Goal: Task Accomplishment & Management: Use online tool/utility

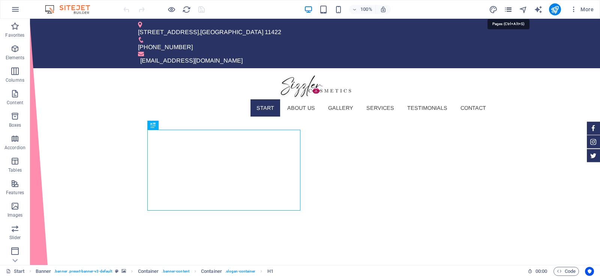
click at [506, 11] on icon "pages" at bounding box center [508, 9] width 9 height 9
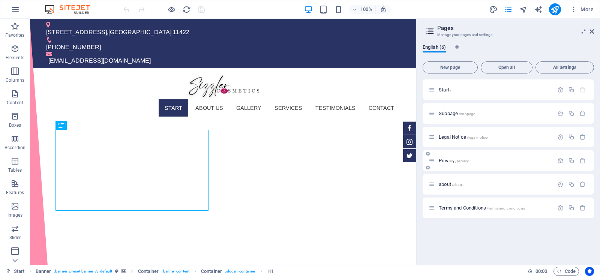
click at [478, 162] on p "Privacy /privacy" at bounding box center [495, 160] width 112 height 5
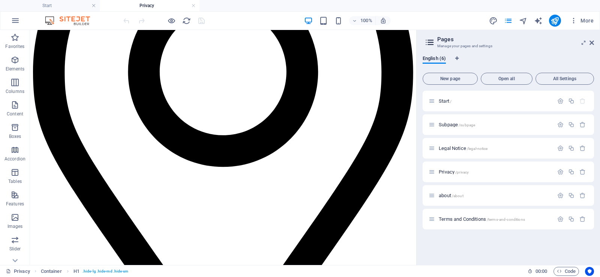
scroll to position [2053, 0]
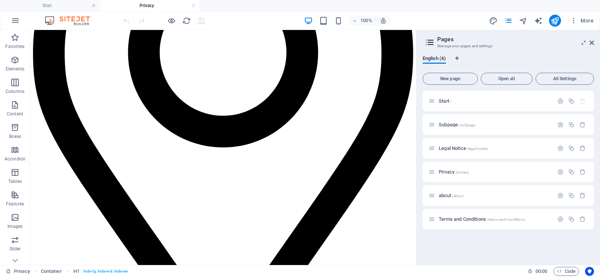
drag, startPoint x: 412, startPoint y: 50, endPoint x: 449, endPoint y: 284, distance: 236.8
click at [73, 119] on icon at bounding box center [74, 120] width 4 height 8
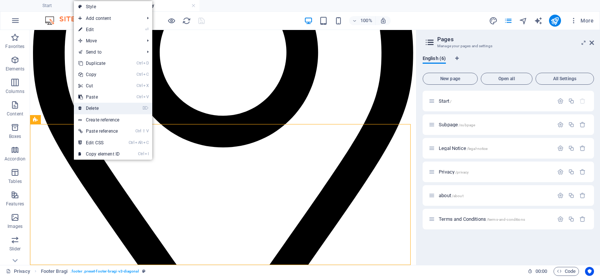
click at [96, 106] on link "⌦ Delete" at bounding box center [99, 108] width 50 height 11
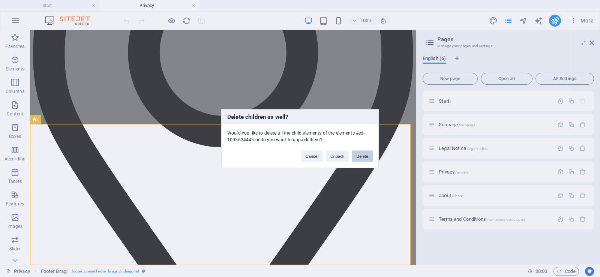
click at [367, 157] on button "Delete" at bounding box center [362, 155] width 21 height 11
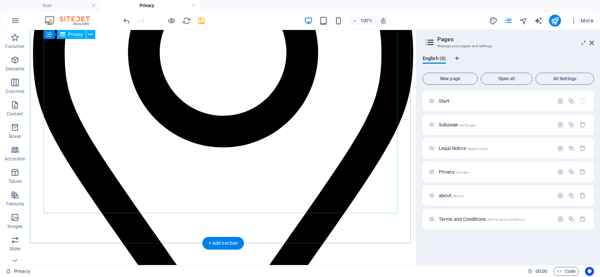
scroll to position [1912, 0]
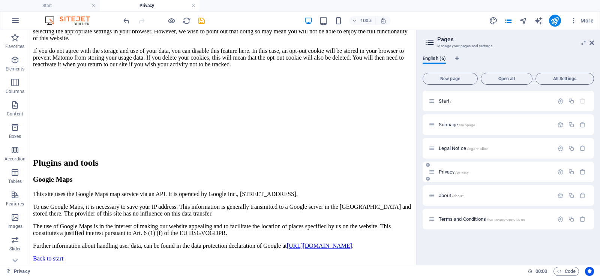
click at [480, 174] on p "Privacy /privacy" at bounding box center [495, 171] width 112 height 5
click at [451, 195] on span "about /about" at bounding box center [451, 196] width 25 height 6
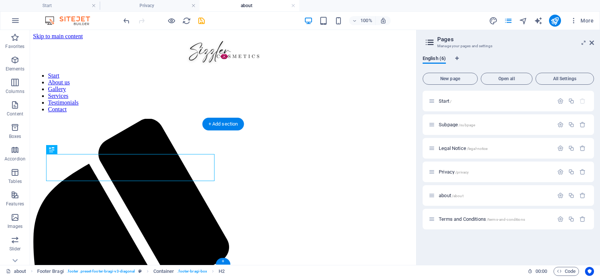
scroll to position [363, 0]
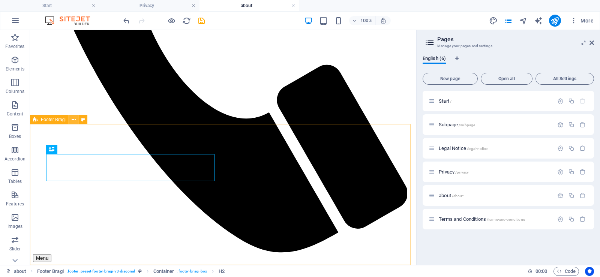
click at [73, 120] on icon at bounding box center [74, 120] width 4 height 8
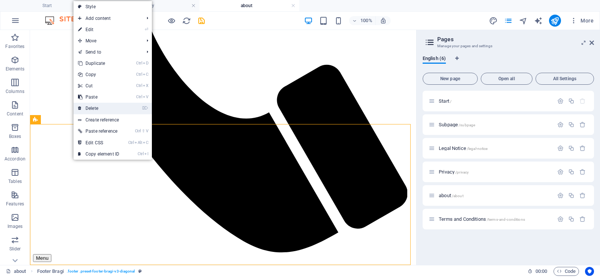
click at [106, 106] on link "⌦ Delete" at bounding box center [98, 108] width 50 height 11
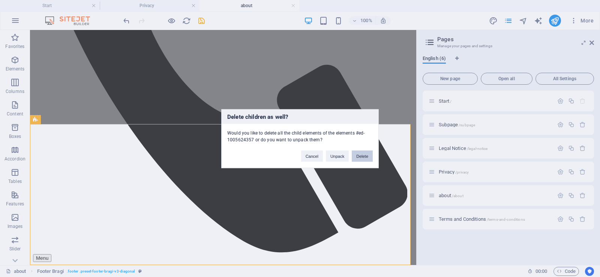
click at [365, 157] on button "Delete" at bounding box center [362, 155] width 21 height 11
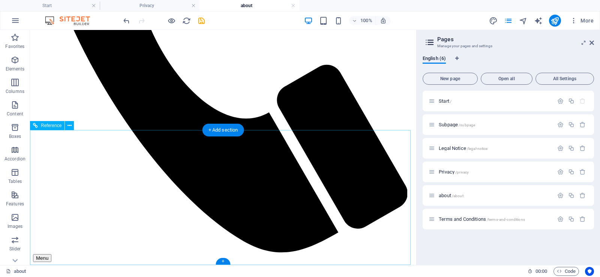
scroll to position [222, 0]
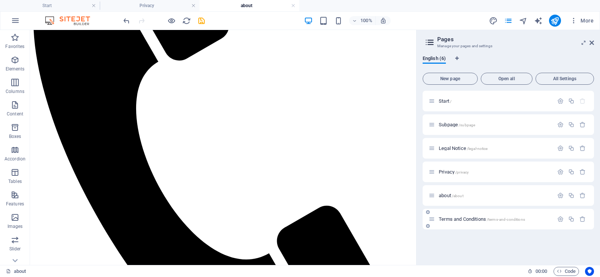
click at [479, 219] on span "Terms and Conditions /terms-and-conditions" at bounding box center [482, 219] width 86 height 6
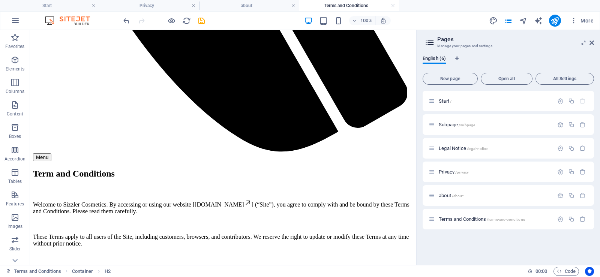
scroll to position [465, 0]
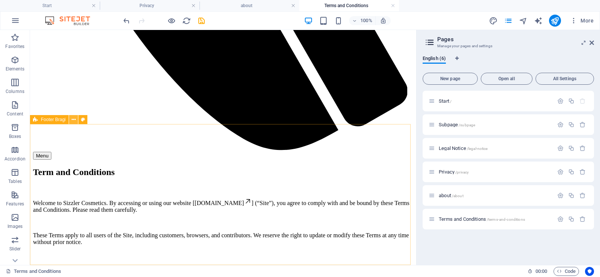
click at [73, 120] on icon at bounding box center [74, 120] width 4 height 8
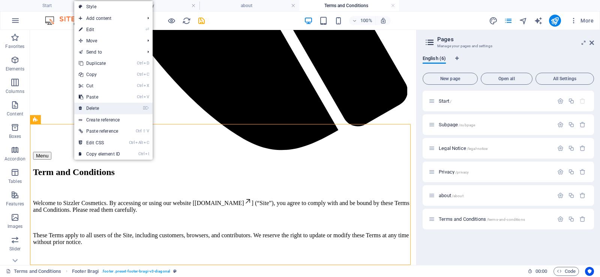
click at [99, 109] on link "⌦ Delete" at bounding box center [99, 108] width 50 height 11
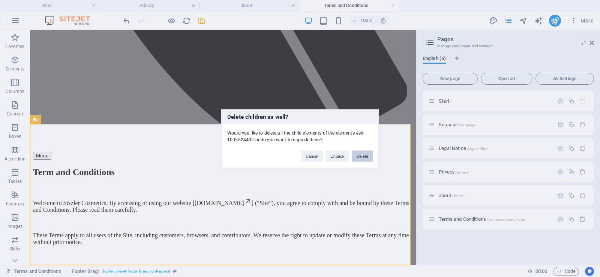
click at [364, 157] on button "Delete" at bounding box center [362, 155] width 21 height 11
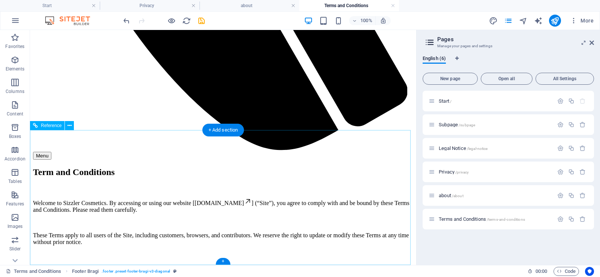
scroll to position [324, 0]
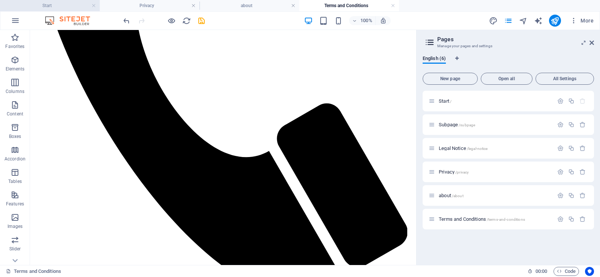
click at [53, 6] on h4 "Start" at bounding box center [50, 5] width 100 height 8
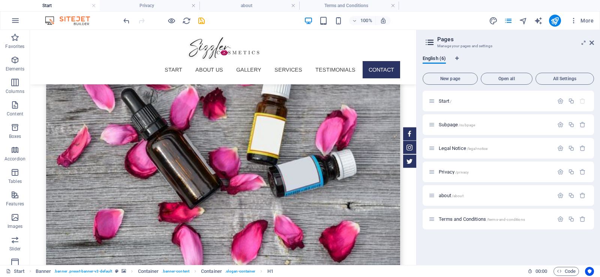
scroll to position [2610, 0]
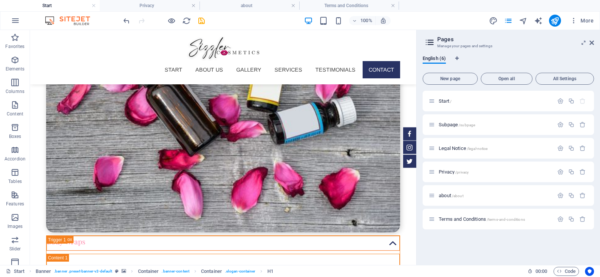
drag, startPoint x: 413, startPoint y: 46, endPoint x: 458, endPoint y: 289, distance: 246.3
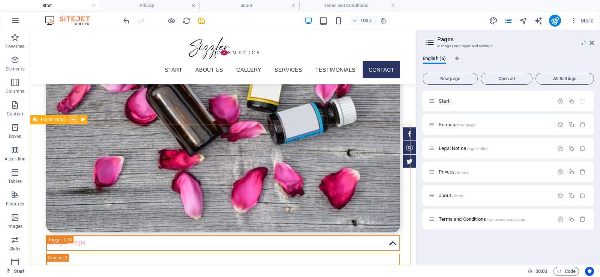
click at [75, 120] on icon at bounding box center [74, 120] width 4 height 8
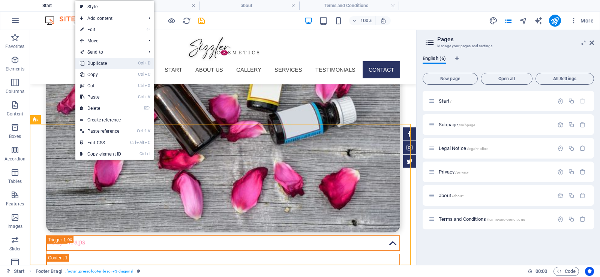
click at [117, 62] on link "Ctrl D Duplicate" at bounding box center [100, 63] width 50 height 11
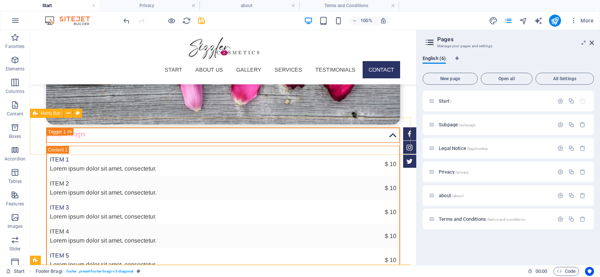
scroll to position [2751, 0]
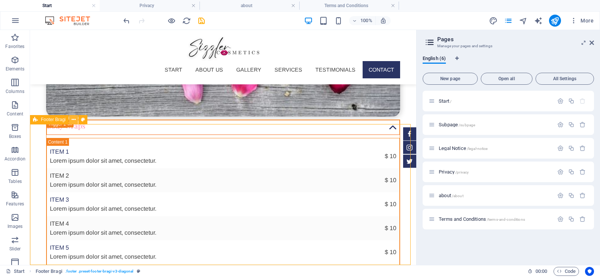
click at [73, 119] on icon at bounding box center [74, 120] width 4 height 8
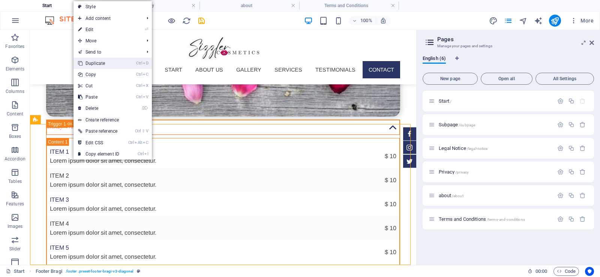
click at [106, 61] on link "Ctrl D Duplicate" at bounding box center [98, 63] width 50 height 11
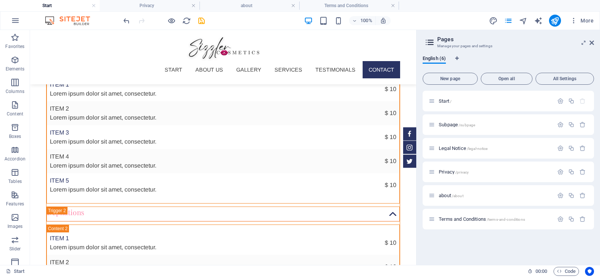
scroll to position [2759, 0]
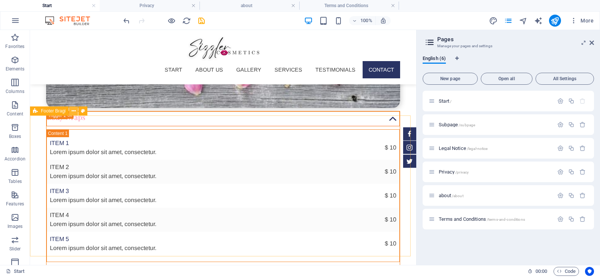
click at [71, 112] on button at bounding box center [73, 110] width 9 height 9
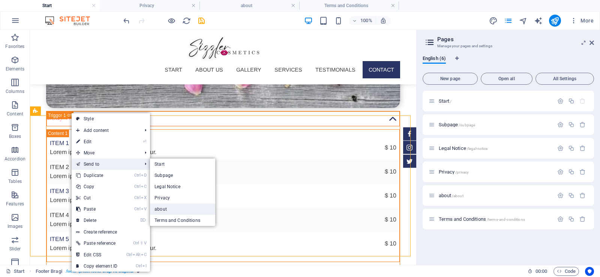
click at [171, 210] on link "about" at bounding box center [182, 209] width 65 height 11
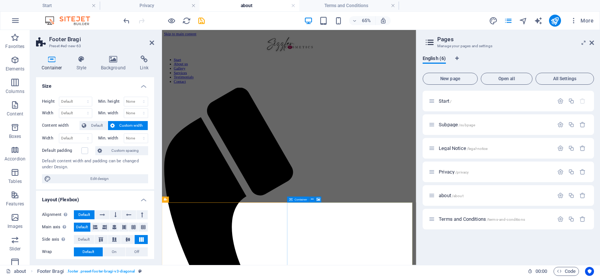
scroll to position [192, 0]
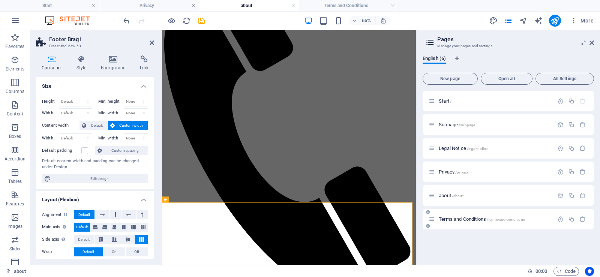
click at [472, 223] on div "Terms and Conditions /terms-and-conditions" at bounding box center [507, 219] width 171 height 21
click at [473, 219] on span "Terms and Conditions /terms-and-conditions" at bounding box center [482, 219] width 86 height 6
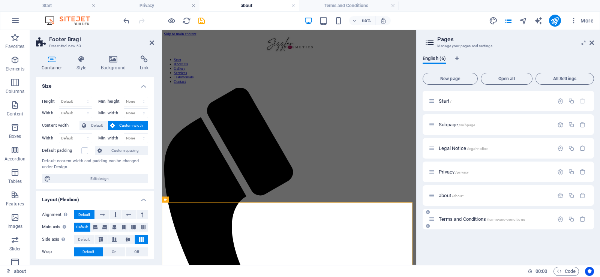
scroll to position [324, 0]
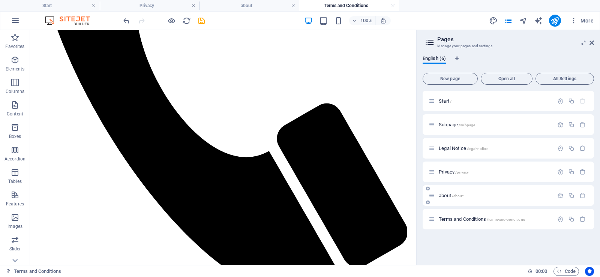
click at [458, 195] on span "/about" at bounding box center [458, 196] width 12 height 4
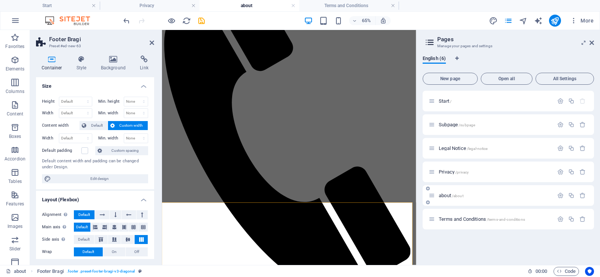
scroll to position [0, 0]
click at [453, 100] on p "Start /" at bounding box center [495, 101] width 112 height 5
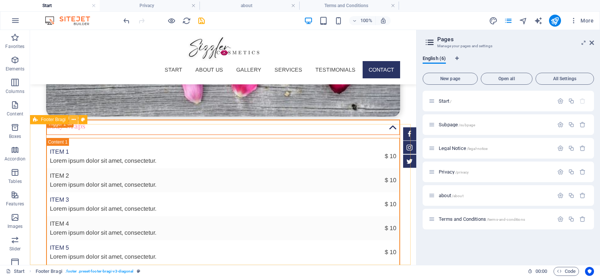
click at [73, 119] on icon at bounding box center [74, 120] width 4 height 8
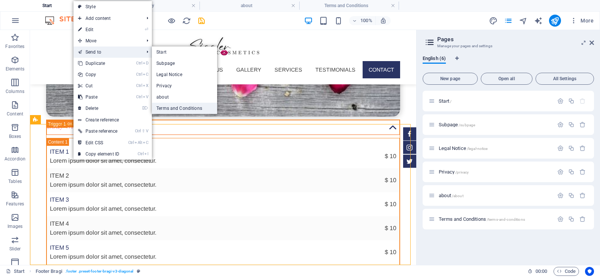
click at [175, 109] on link "Terms and Conditions" at bounding box center [184, 108] width 65 height 11
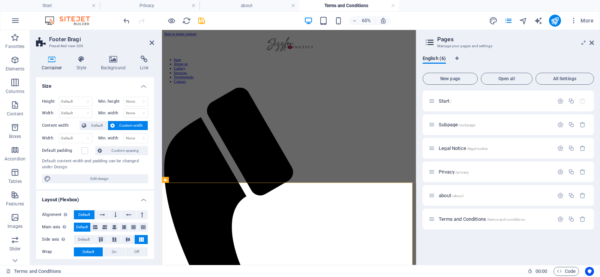
scroll to position [324, 0]
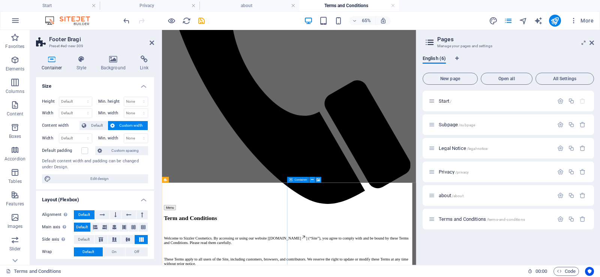
click at [310, 181] on button at bounding box center [312, 180] width 6 height 6
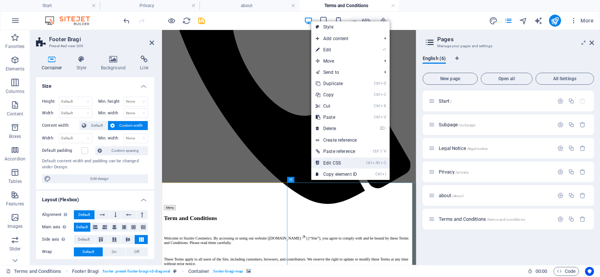
click at [343, 158] on link "Ctrl Alt C Edit CSS" at bounding box center [336, 162] width 50 height 11
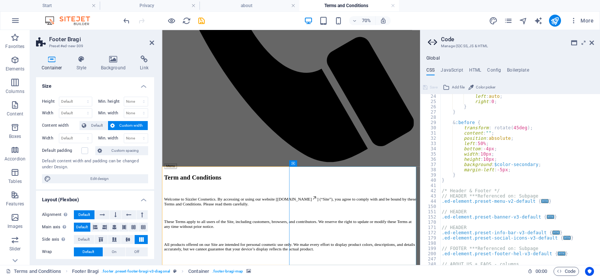
scroll to position [296, 0]
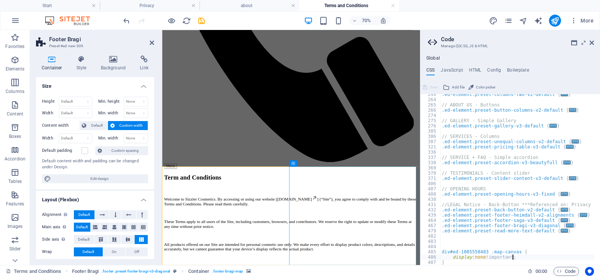
click at [521, 259] on div ".ed-element.preset-columns-two-v2-default { ... } // ABOUT US - Buttons .ed-ele…" at bounding box center [517, 182] width 154 height 181
drag, startPoint x: 485, startPoint y: 252, endPoint x: 450, endPoint y: 250, distance: 34.9
click at [450, 250] on div ".ed-element.preset-columns-two-v2-default { ... } // ABOUT US - Buttons .ed-ele…" at bounding box center [517, 182] width 154 height 181
type textarea ".map-canvas {"
click at [190, 5] on h4 "Privacy" at bounding box center [150, 5] width 100 height 8
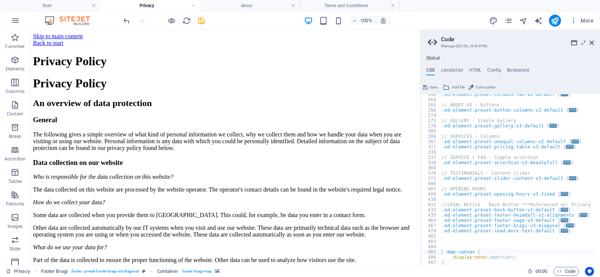
scroll to position [1882, 0]
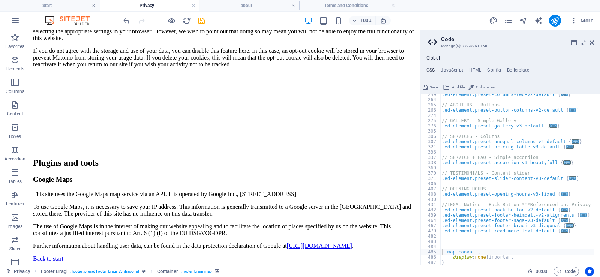
click at [190, 5] on h4 "Privacy" at bounding box center [150, 5] width 100 height 8
click at [193, 4] on link at bounding box center [193, 5] width 4 height 7
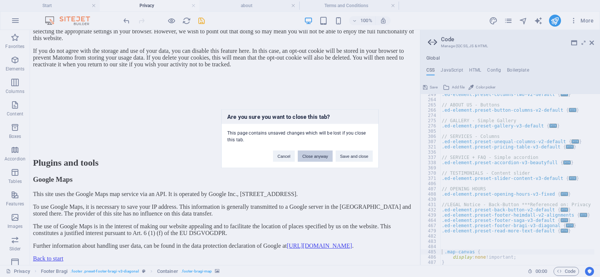
click at [306, 157] on button "Close anyway" at bounding box center [315, 155] width 34 height 11
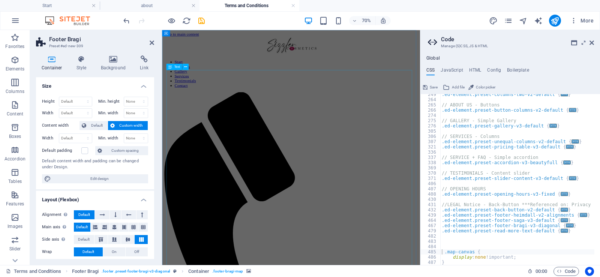
scroll to position [373, 0]
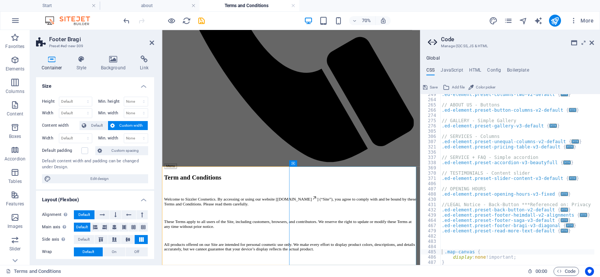
click at [292, 2] on h4 "Terms and Conditions" at bounding box center [249, 5] width 100 height 8
click at [293, 4] on link at bounding box center [293, 5] width 4 height 7
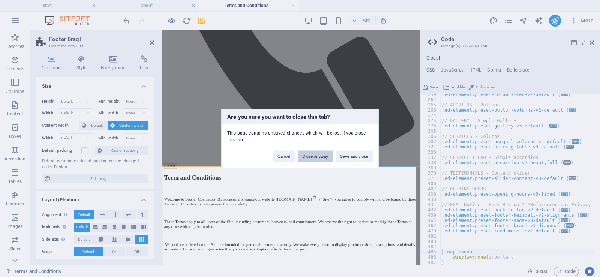
click at [303, 159] on button "Close anyway" at bounding box center [315, 155] width 34 height 11
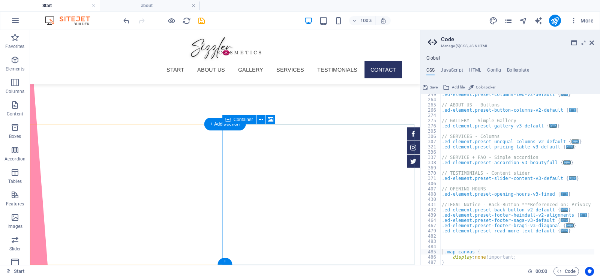
scroll to position [2611, 0]
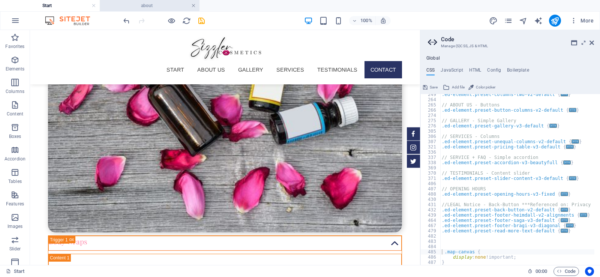
click at [192, 4] on link at bounding box center [193, 5] width 4 height 7
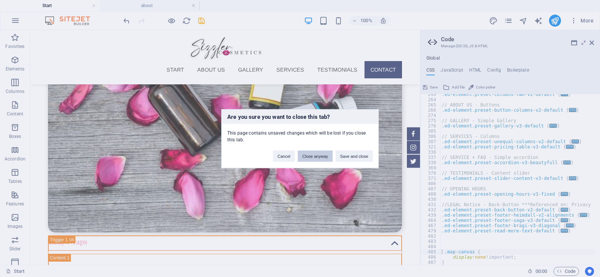
click at [311, 157] on button "Close anyway" at bounding box center [315, 155] width 34 height 11
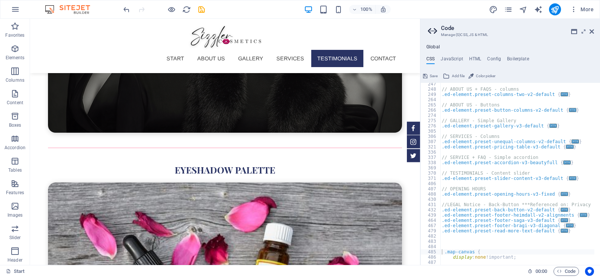
scroll to position [2412, 0]
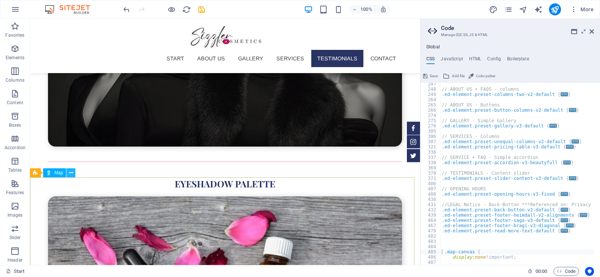
click at [70, 173] on icon at bounding box center [71, 173] width 4 height 8
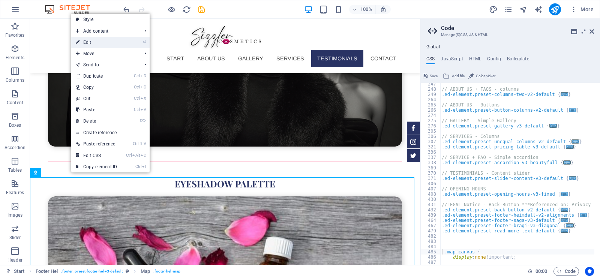
click at [104, 41] on link "⏎ Edit" at bounding box center [96, 42] width 50 height 11
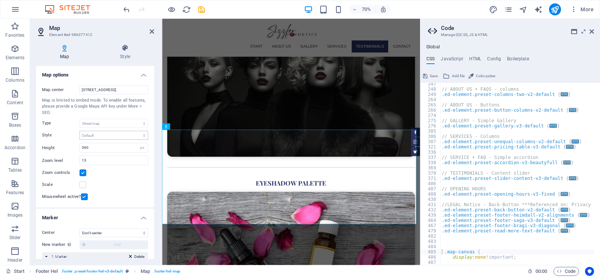
scroll to position [2482, 0]
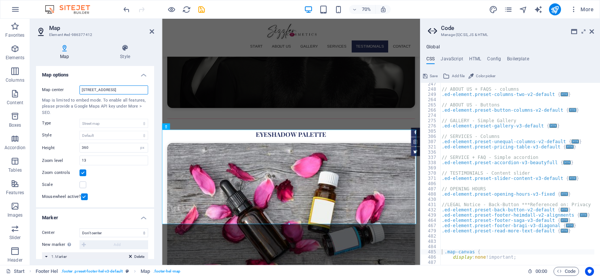
click at [121, 85] on input "[STREET_ADDRESS]" at bounding box center [113, 89] width 69 height 9
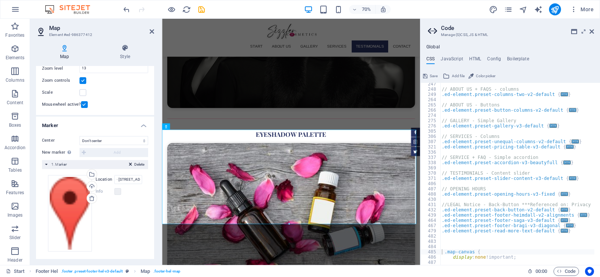
scroll to position [95, 0]
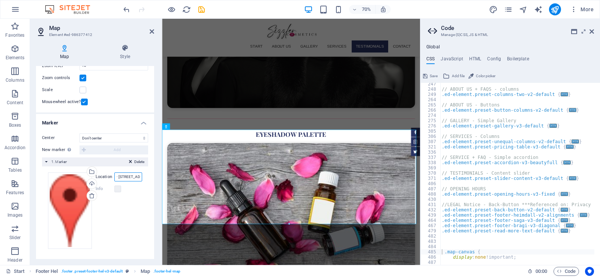
click at [131, 174] on input "· [STREET_ADDRESS]" at bounding box center [128, 176] width 28 height 9
drag, startPoint x: 152, startPoint y: 144, endPoint x: 153, endPoint y: 137, distance: 7.1
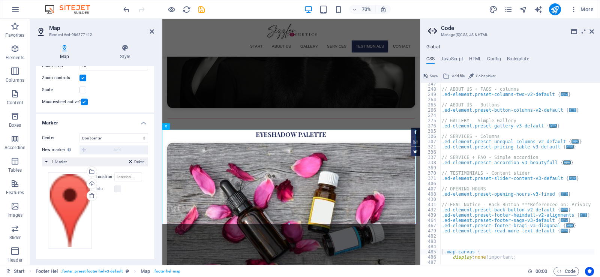
click at [153, 137] on div "Map options Map center Map is limited to embed mode. To enable all features, pl…" at bounding box center [95, 162] width 118 height 193
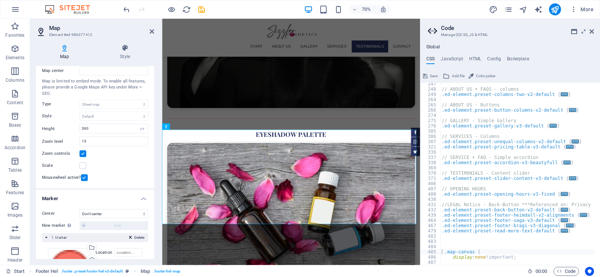
scroll to position [15, 0]
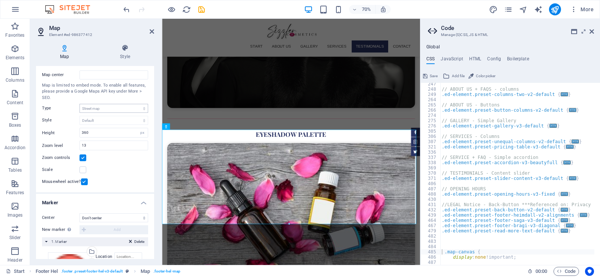
type input "· [STREET_ADDRESS]"
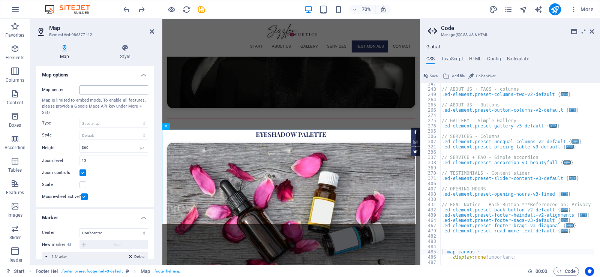
type input "[STREET_ADDRESS]"
click at [99, 90] on input "[STREET_ADDRESS]" at bounding box center [113, 89] width 69 height 9
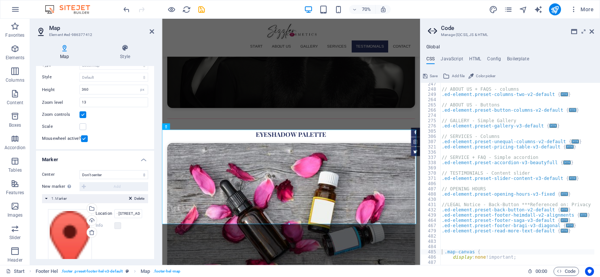
scroll to position [95, 0]
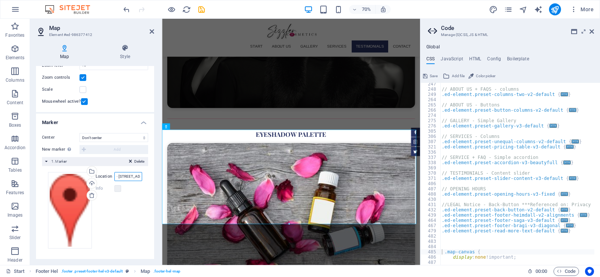
click at [131, 177] on input "· [STREET_ADDRESS]" at bounding box center [128, 176] width 28 height 9
type input "Usa"
click at [115, 189] on label at bounding box center [117, 188] width 7 height 7
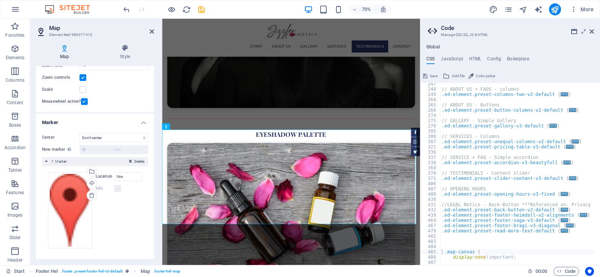
click at [118, 190] on label at bounding box center [117, 188] width 7 height 7
click at [129, 160] on icon at bounding box center [130, 162] width 3 height 9
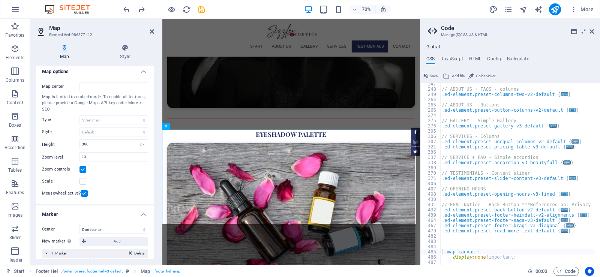
scroll to position [0, 0]
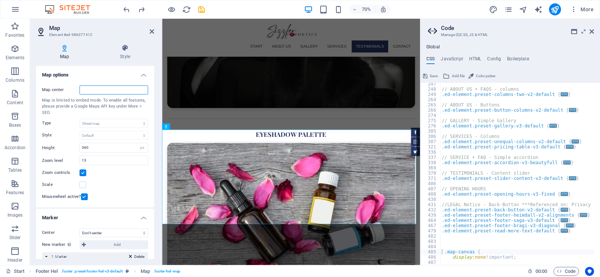
click at [118, 88] on input "Map center" at bounding box center [113, 89] width 69 height 9
click at [140, 73] on h4 "Map options" at bounding box center [95, 72] width 118 height 13
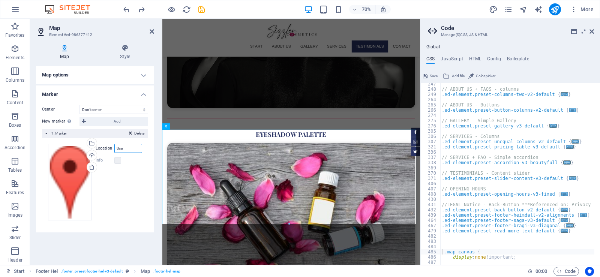
click at [126, 149] on input "Usa" at bounding box center [128, 148] width 28 height 9
click at [117, 110] on select "Don't center Center markers Center and zoom markers" at bounding box center [113, 109] width 69 height 9
click at [116, 110] on select "Don't center Center markers Center and zoom markers" at bounding box center [113, 109] width 69 height 9
click at [129, 145] on input "Usa" at bounding box center [128, 148] width 28 height 9
type input "U"
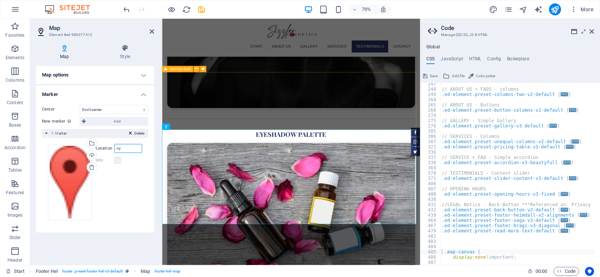
type input "ny"
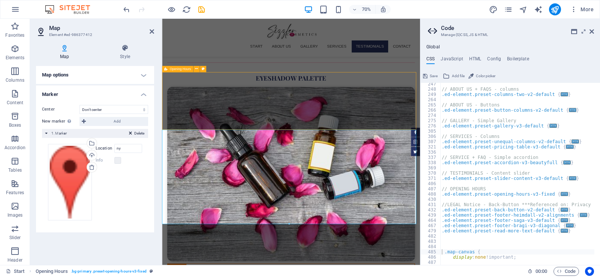
scroll to position [2412, 0]
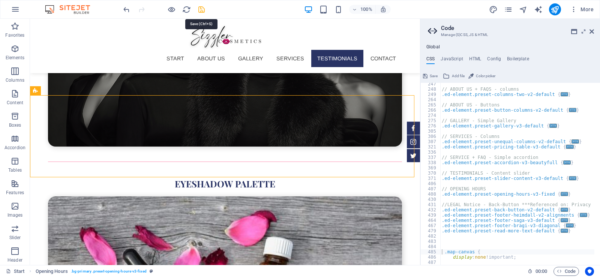
click at [202, 8] on icon "save" at bounding box center [201, 9] width 9 height 9
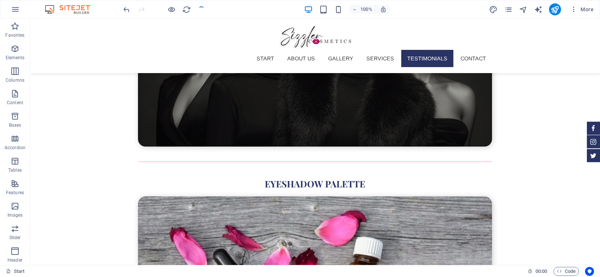
scroll to position [2555, 0]
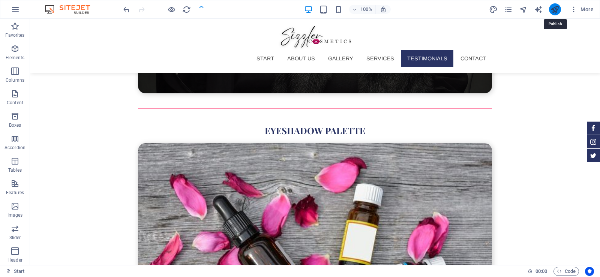
click at [555, 7] on icon "publish" at bounding box center [554, 9] width 9 height 9
click at [552, 11] on icon "publish" at bounding box center [554, 9] width 9 height 9
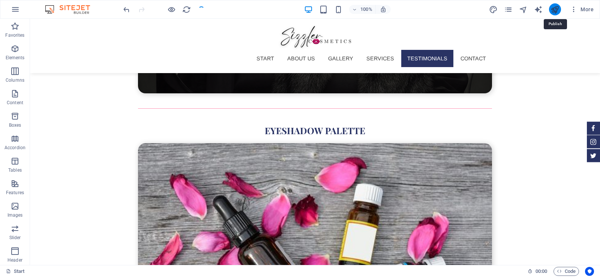
click at [552, 11] on icon "publish" at bounding box center [554, 9] width 9 height 9
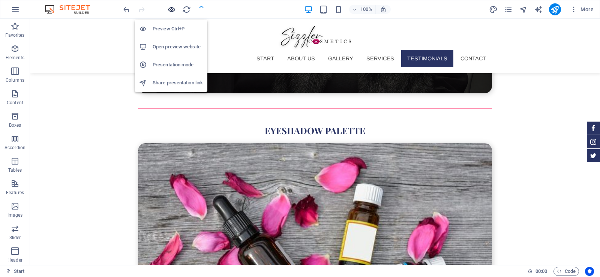
click at [172, 9] on icon "button" at bounding box center [171, 9] width 9 height 9
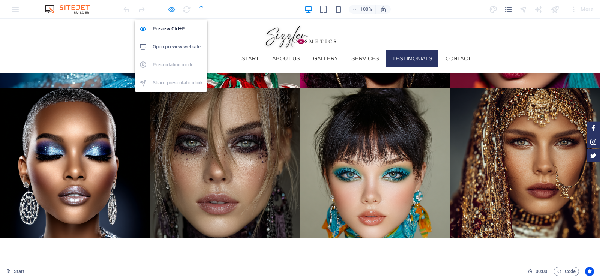
click at [168, 9] on icon "button" at bounding box center [171, 9] width 9 height 9
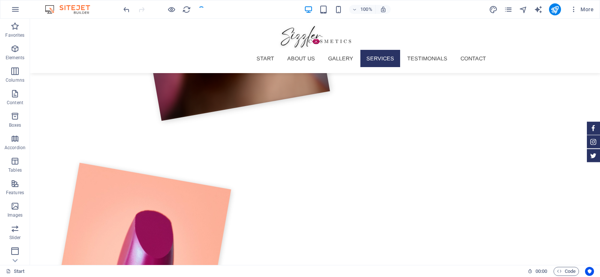
scroll to position [2555, 0]
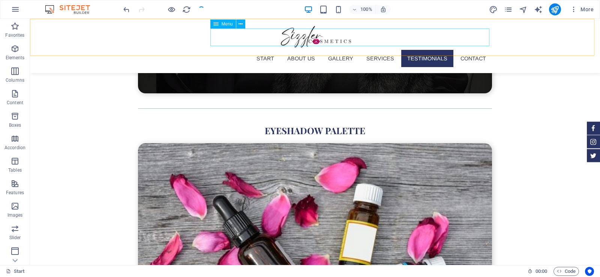
click at [265, 50] on nav "Start About us Gallery Services Testimonials Contact" at bounding box center [315, 58] width 354 height 17
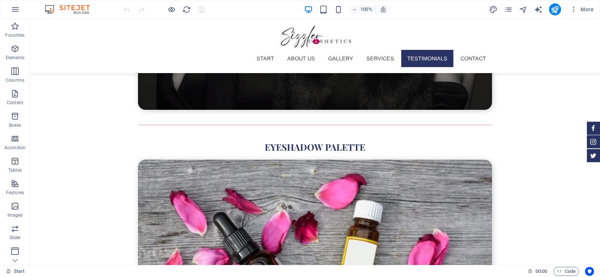
scroll to position [2555, 0]
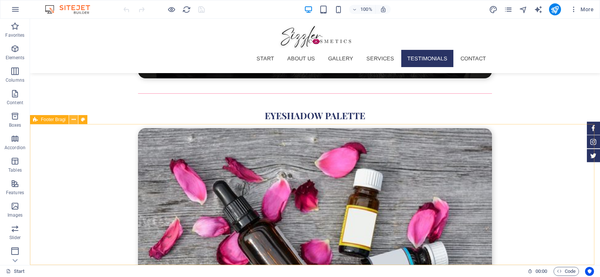
click at [75, 118] on icon at bounding box center [74, 120] width 4 height 8
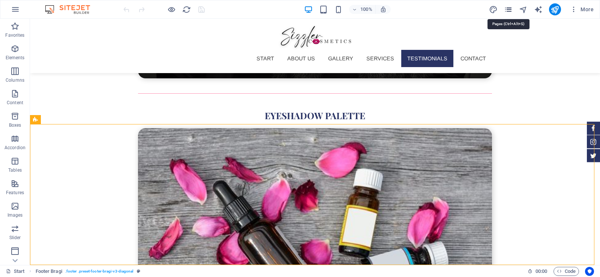
click at [508, 12] on icon "pages" at bounding box center [508, 9] width 9 height 9
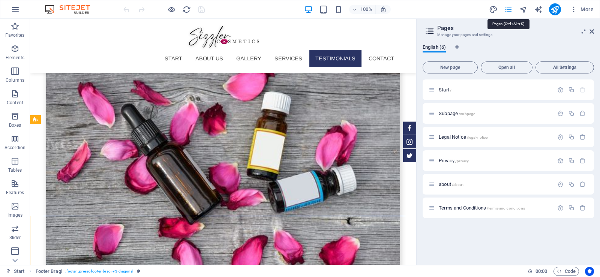
scroll to position [2463, 0]
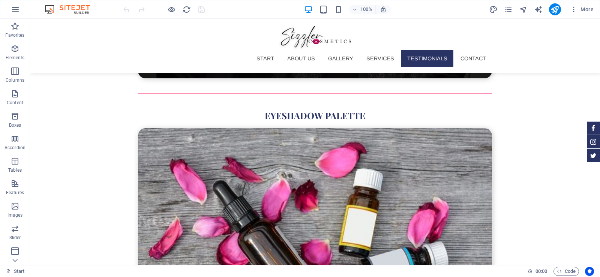
scroll to position [2515, 0]
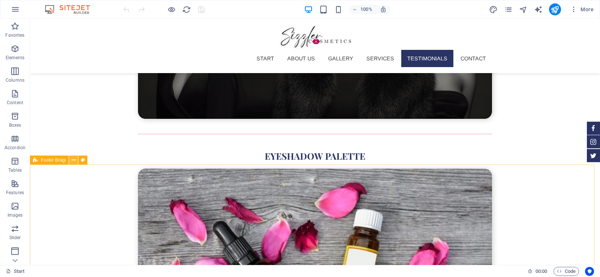
click at [72, 160] on icon at bounding box center [74, 160] width 4 height 8
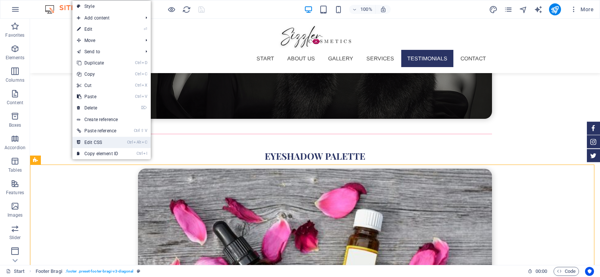
click at [104, 139] on link "Ctrl Alt C Edit CSS" at bounding box center [97, 142] width 50 height 11
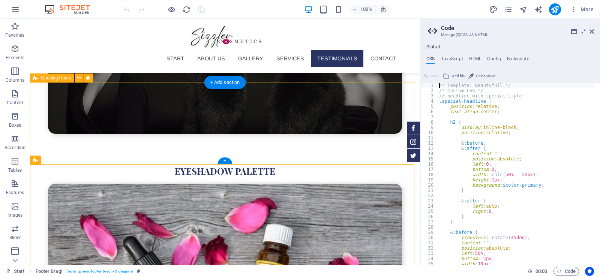
scroll to position [343, 0]
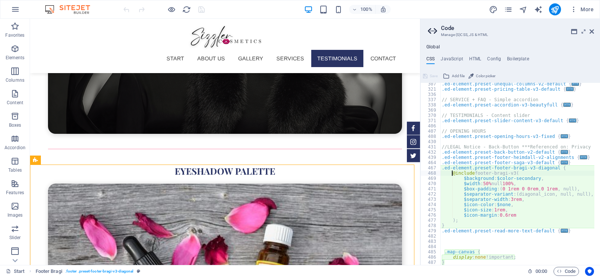
click at [445, 251] on div ".ed-element.preset-unequal-columns-v2-default { ... } .ed-element.preset-pricin…" at bounding box center [518, 177] width 157 height 193
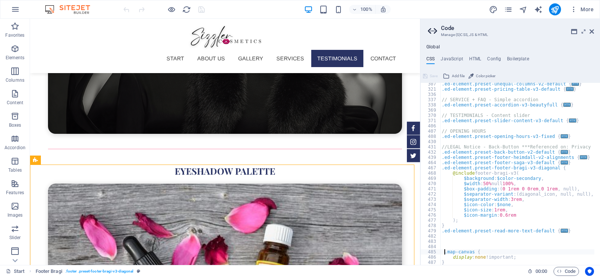
paste textarea "ed-1005550483"
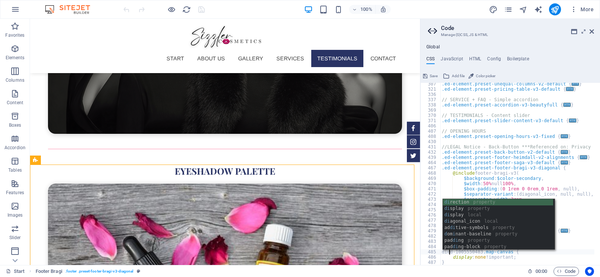
scroll to position [0, 1]
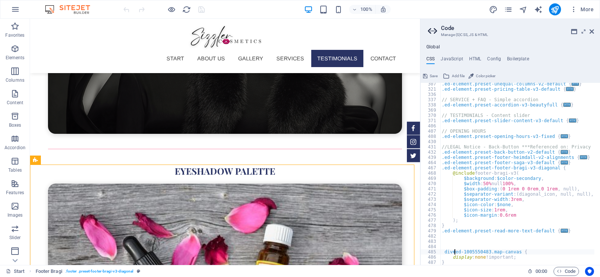
click at [487, 250] on div ".ed-element.preset-unequal-columns-v2-default { ... } .ed-element.preset-pricin…" at bounding box center [517, 177] width 154 height 193
type textarea "div#ed-1005550483 .map-canvas {"
click at [591, 31] on icon at bounding box center [591, 31] width 4 height 6
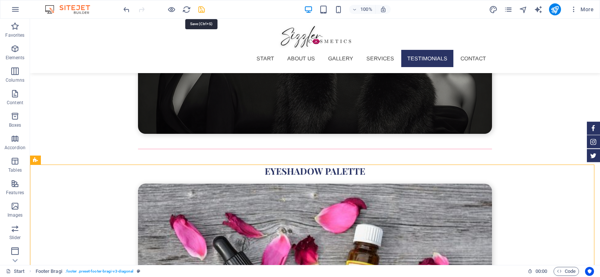
click at [201, 11] on icon "save" at bounding box center [201, 9] width 9 height 9
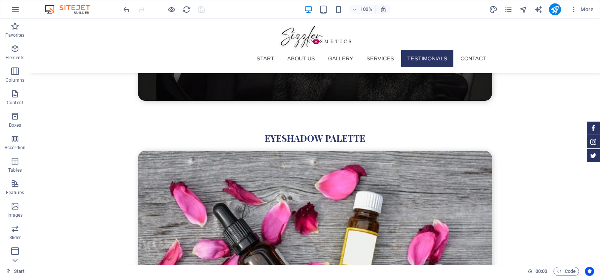
scroll to position [2543, 0]
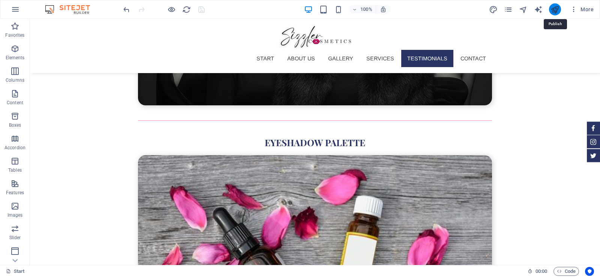
click at [553, 10] on icon "publish" at bounding box center [554, 9] width 9 height 9
